Goal: Task Accomplishment & Management: Manage account settings

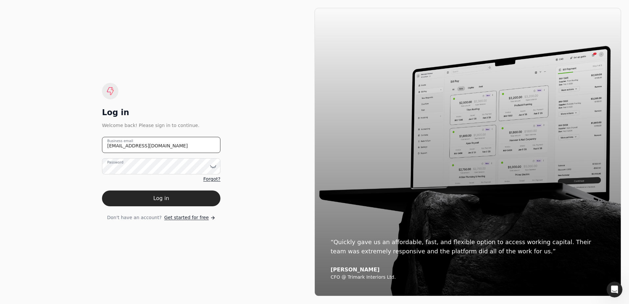
click at [33, 148] on email "[EMAIL_ADDRESS][DOMAIN_NAME]" at bounding box center [161, 145] width 118 height 16
drag, startPoint x: 144, startPoint y: 147, endPoint x: 167, endPoint y: 149, distance: 22.8
click at [33, 148] on email "[EMAIL_ADDRESS][DOMAIN_NAME]" at bounding box center [161, 145] width 118 height 16
drag, startPoint x: 115, startPoint y: 149, endPoint x: 85, endPoint y: 149, distance: 30.3
click at [33, 149] on div "Log in Welcome back! Please sign in to continue. [EMAIL_ADDRESS][DOMAIN_NAME] B…" at bounding box center [161, 152] width 307 height 288
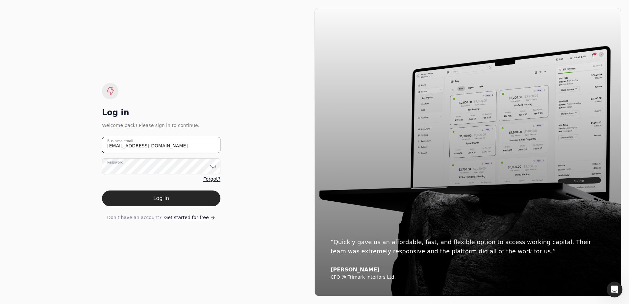
click at [33, 148] on email "[EMAIL_ADDRESS][DOMAIN_NAME]" at bounding box center [161, 145] width 118 height 16
drag, startPoint x: 147, startPoint y: 152, endPoint x: 102, endPoint y: 149, distance: 44.9
click at [33, 149] on email "[EMAIL_ADDRESS][DOMAIN_NAME]" at bounding box center [161, 145] width 118 height 16
paste email "vancouverinvoices"
type email "[EMAIL_ADDRESS][DOMAIN_NAME]"
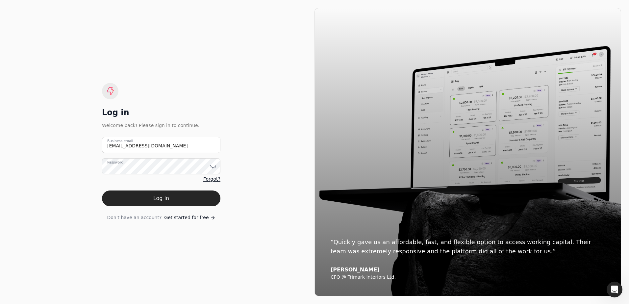
click at [33, 177] on span "Forgot?" at bounding box center [211, 179] width 17 height 7
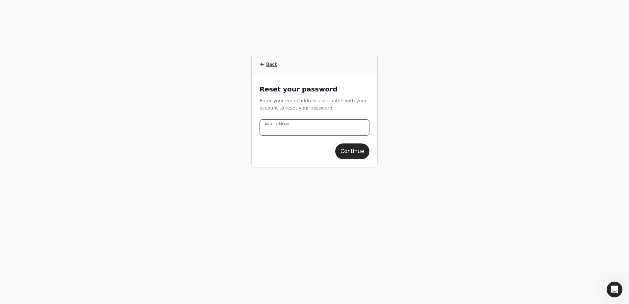
click at [33, 126] on address "Email address" at bounding box center [315, 127] width 110 height 16
paste address "[EMAIL_ADDRESS][DOMAIN_NAME]"
type address "[EMAIL_ADDRESS][DOMAIN_NAME]"
click at [33, 119] on div "Back Reset your password Enter your email address associated with your account …" at bounding box center [314, 152] width 505 height 304
click at [33, 147] on button "Continue" at bounding box center [352, 151] width 34 height 16
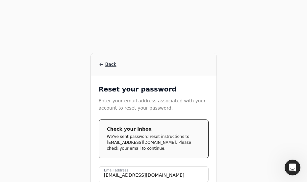
click at [33, 65] on span "Back" at bounding box center [110, 64] width 11 height 7
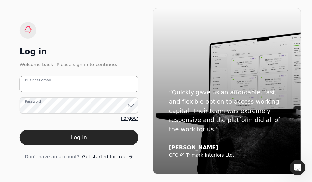
type email "[EMAIL_ADDRESS][DOMAIN_NAME]"
